Goal: Browse casually: Explore the website without a specific task or goal

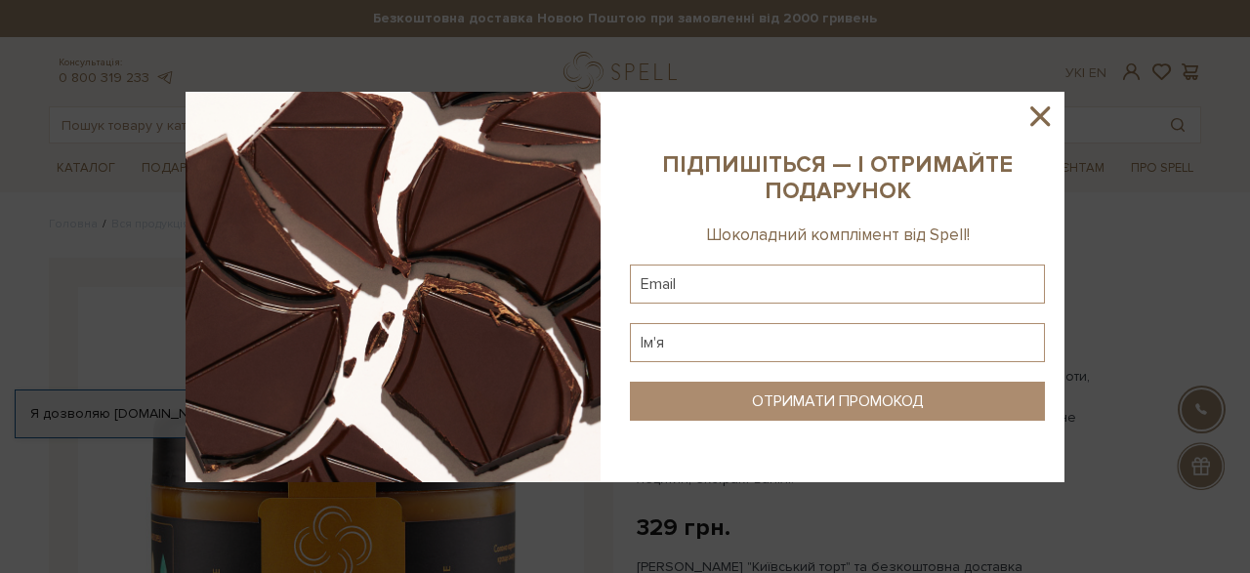
click at [1044, 116] on icon at bounding box center [1039, 116] width 33 height 33
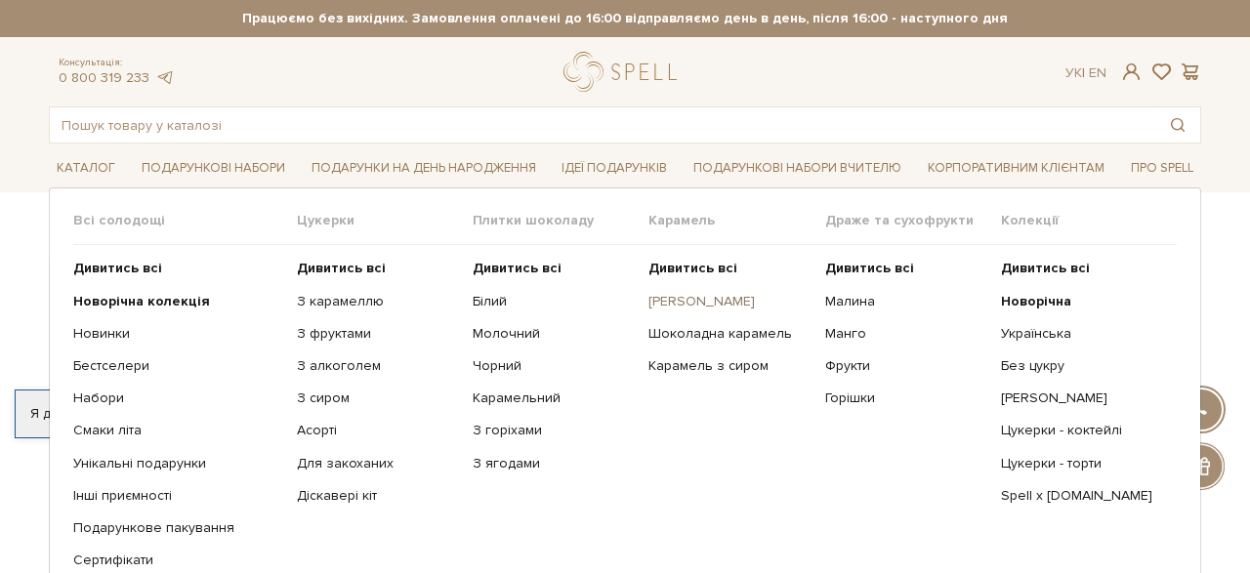
click at [696, 301] on link "[PERSON_NAME]" at bounding box center [728, 302] width 161 height 18
click at [73, 161] on link "Каталог" at bounding box center [86, 168] width 74 height 30
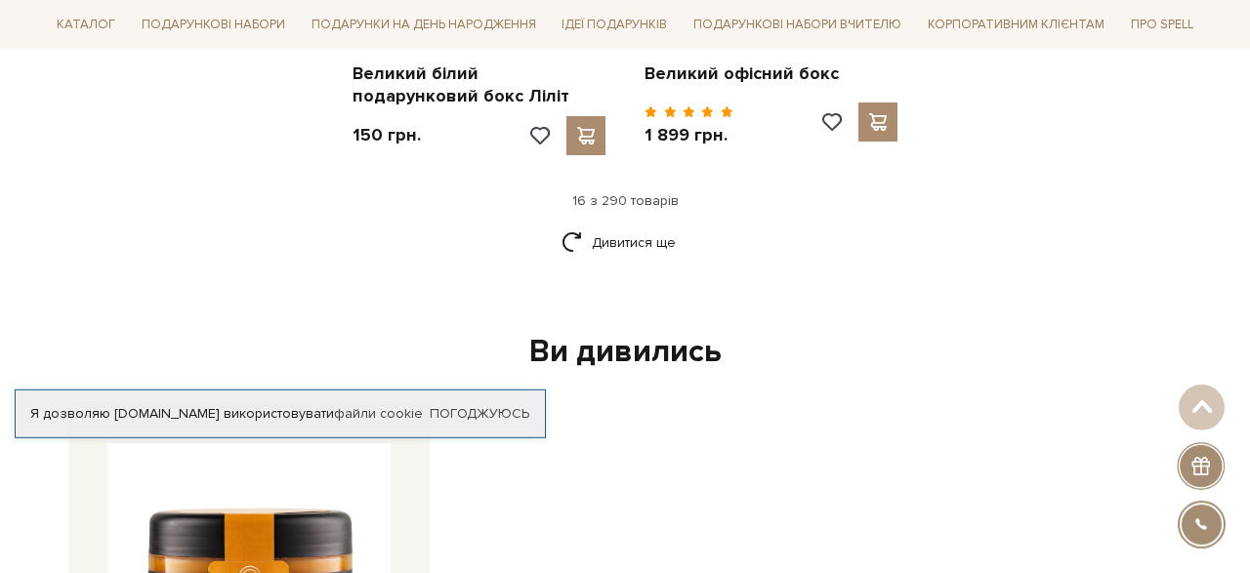
scroll to position [2739, 0]
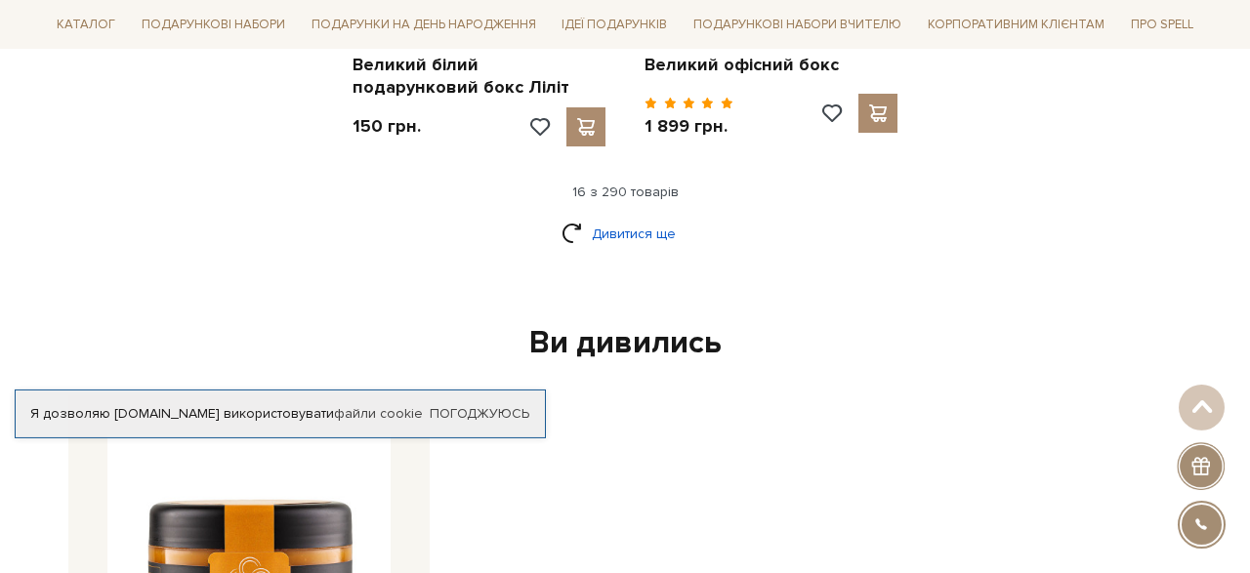
click at [616, 217] on link "Дивитися ще" at bounding box center [624, 234] width 127 height 34
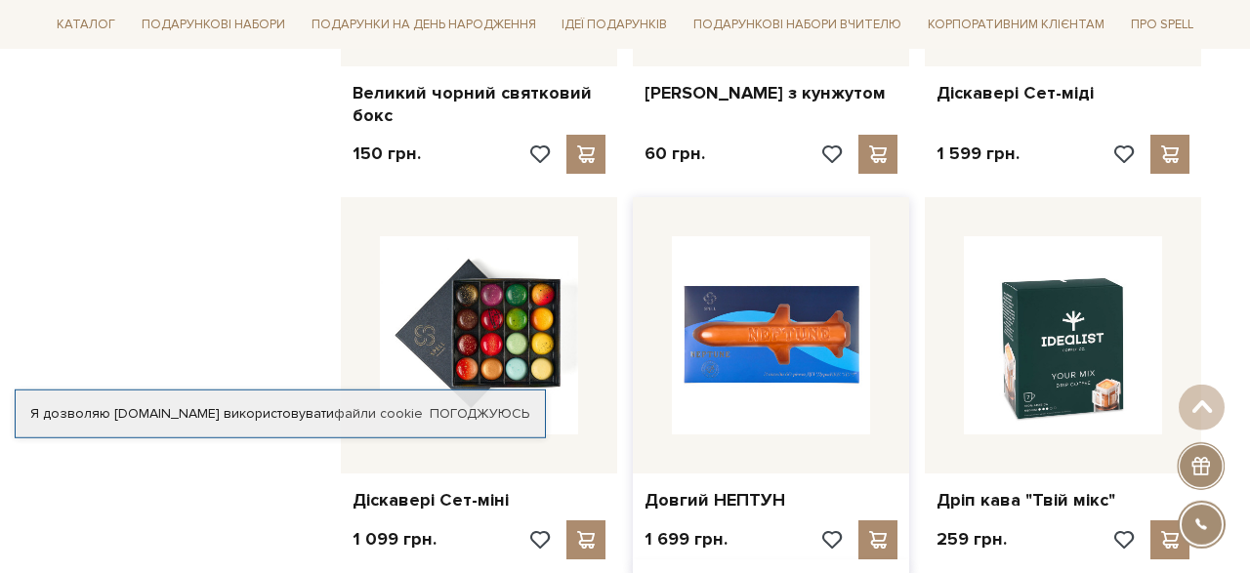
scroll to position [3144, 0]
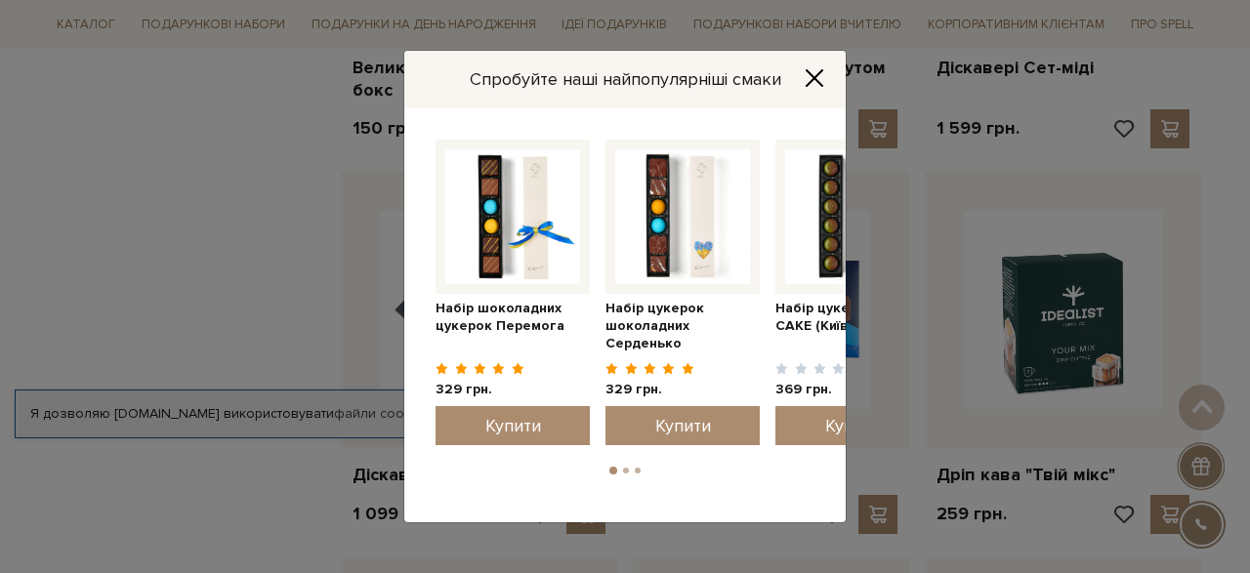
click at [822, 73] on icon "Close" at bounding box center [815, 78] width 16 height 16
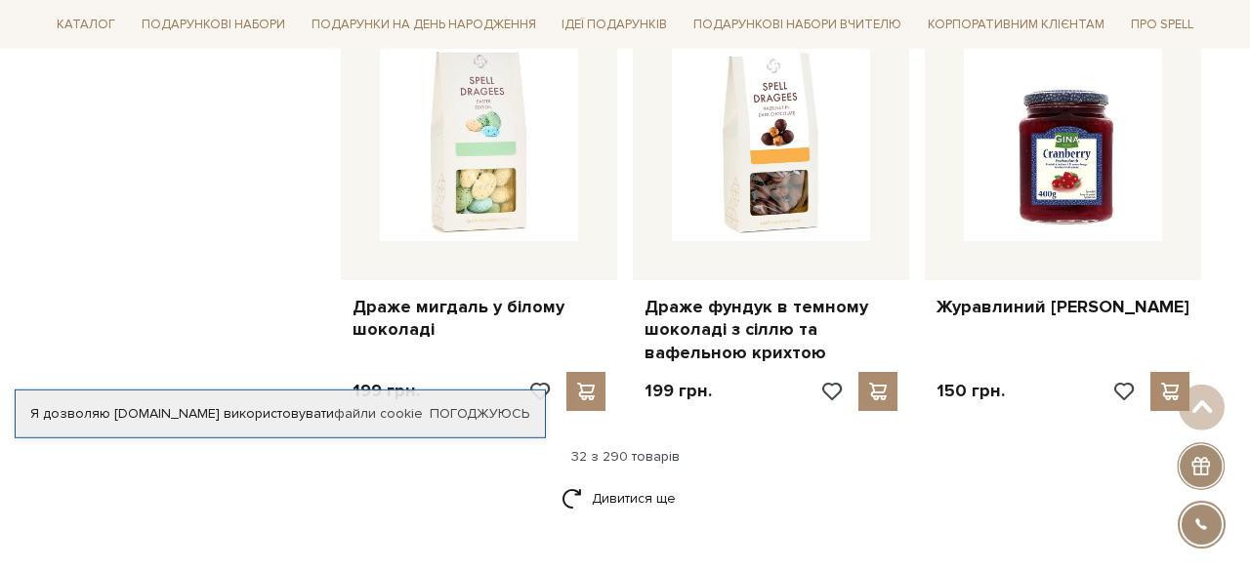
scroll to position [4626, 0]
